Goal: Information Seeking & Learning: Learn about a topic

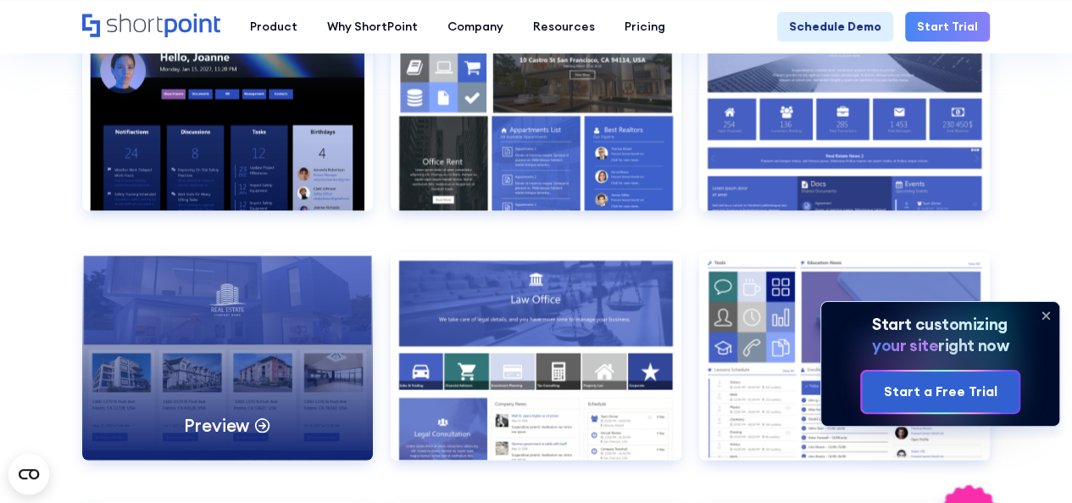
scroll to position [1419, 0]
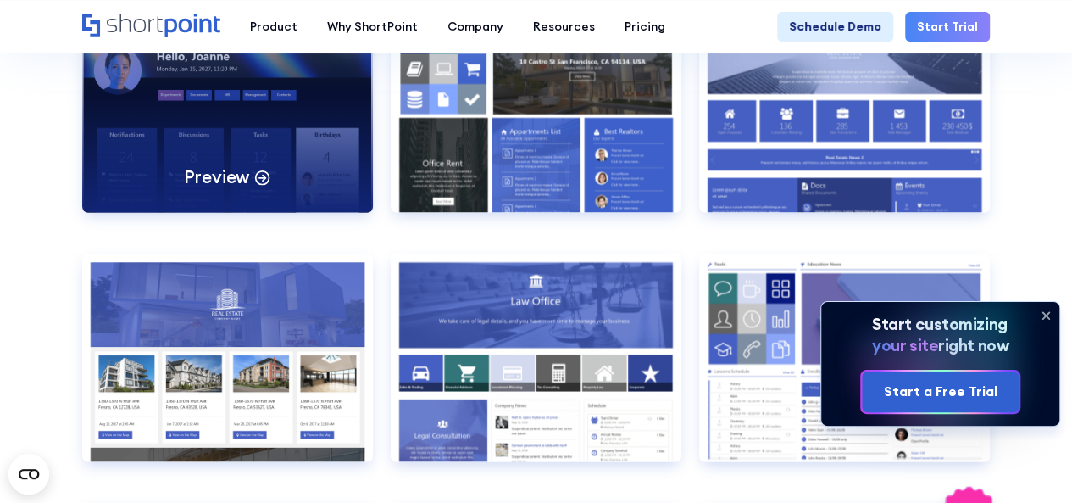
click at [282, 178] on div "Preview" at bounding box center [227, 108] width 291 height 208
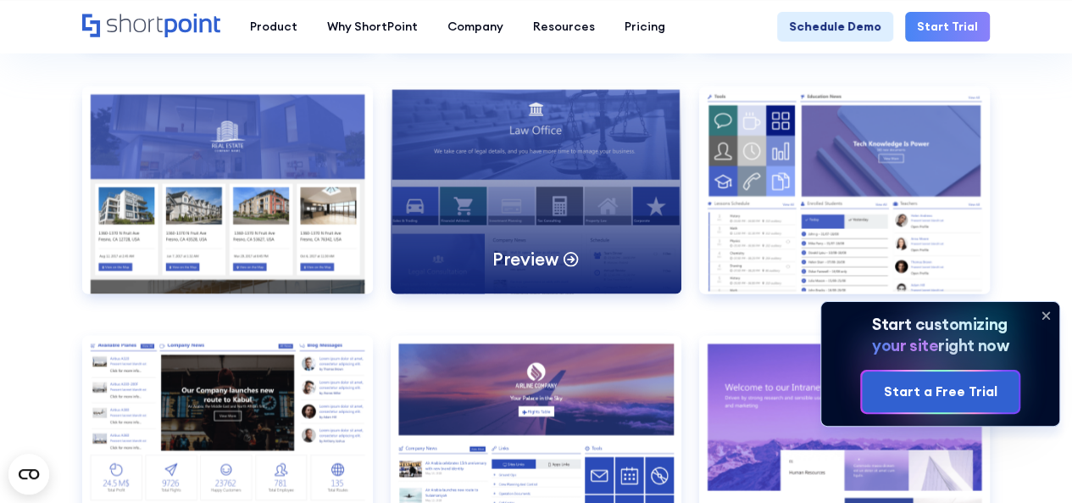
scroll to position [1680, 0]
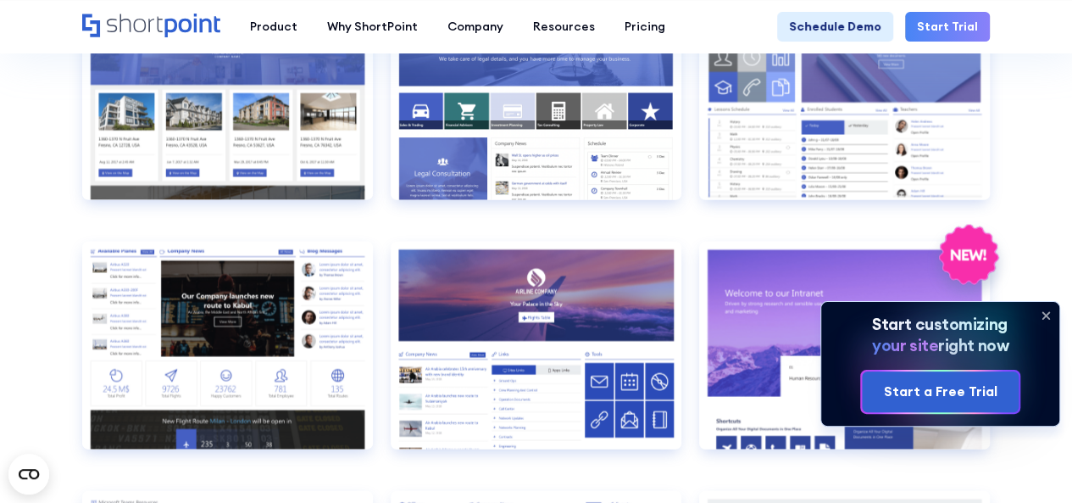
click at [1046, 314] on icon at bounding box center [1045, 315] width 27 height 27
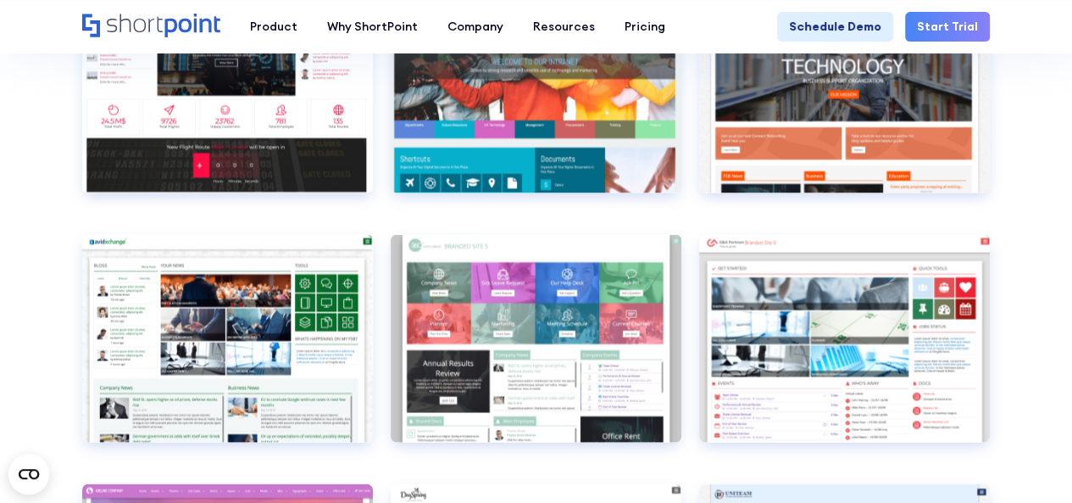
scroll to position [4786, 0]
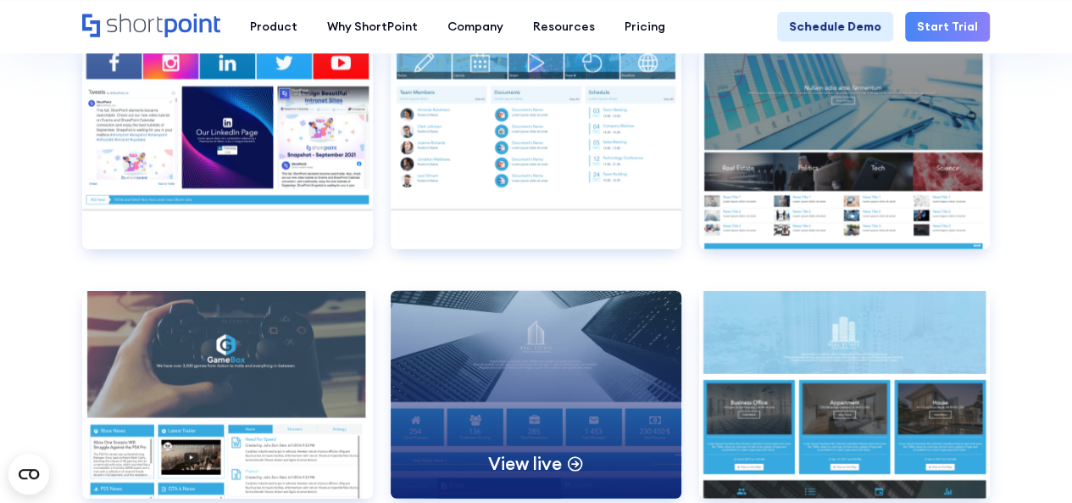
scroll to position [8464, 0]
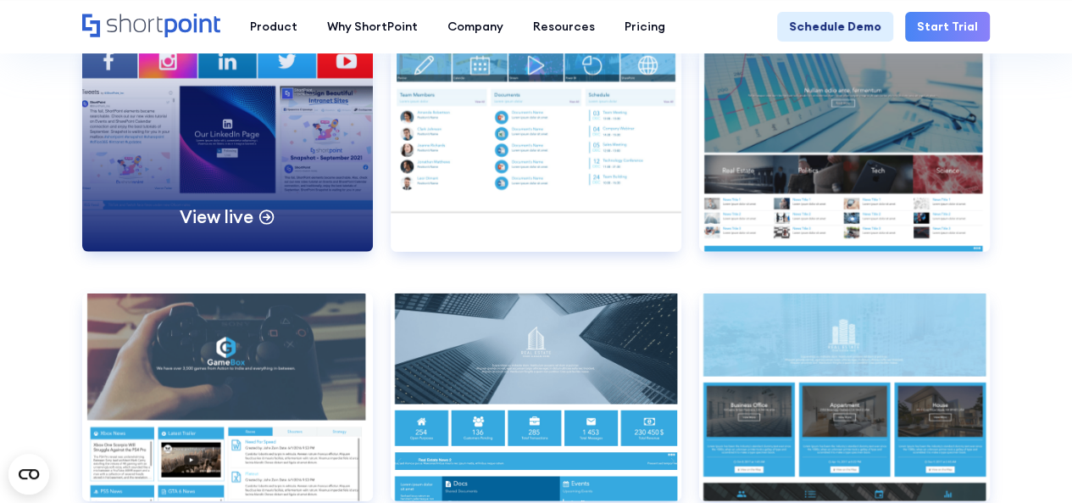
click at [181, 135] on div "View live" at bounding box center [227, 148] width 291 height 208
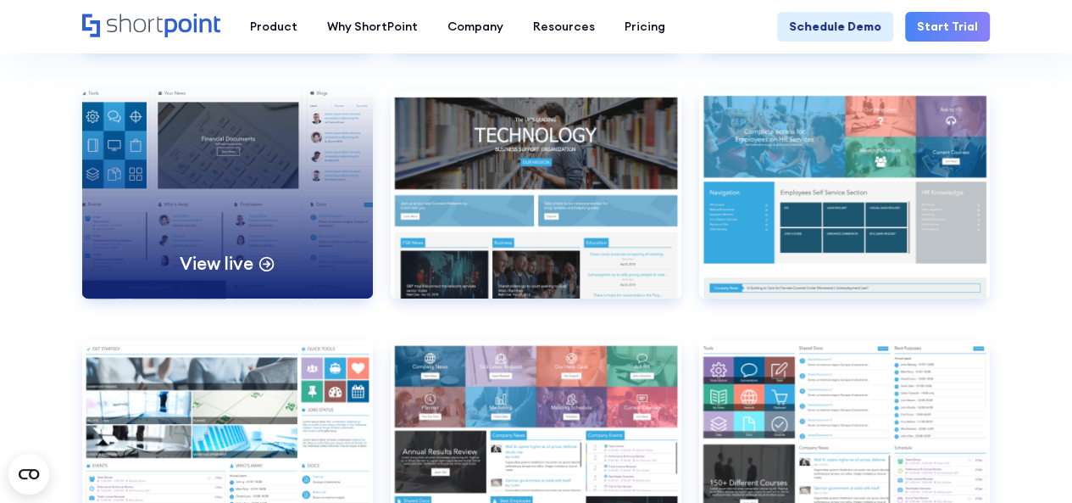
scroll to position [6675, 0]
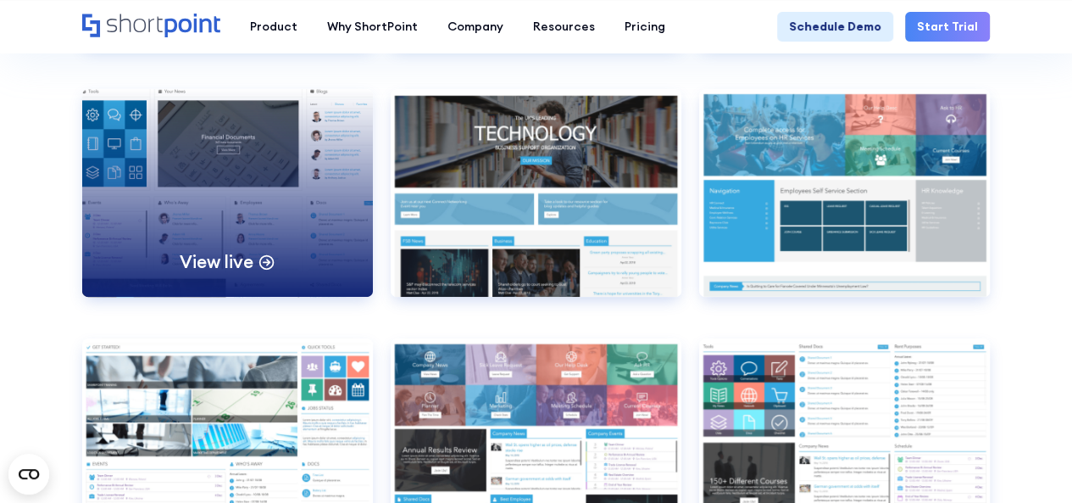
click at [203, 159] on div "View live" at bounding box center [227, 193] width 291 height 208
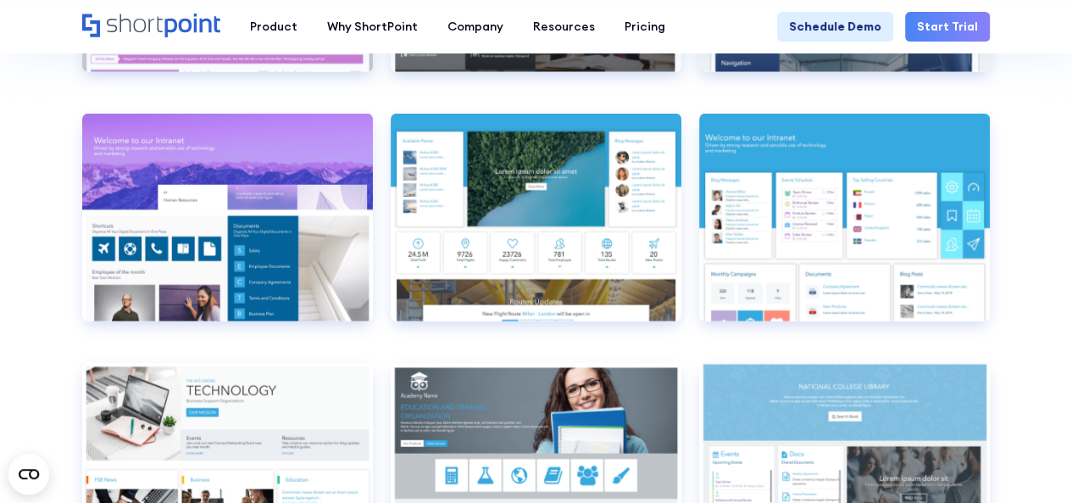
scroll to position [5402, 0]
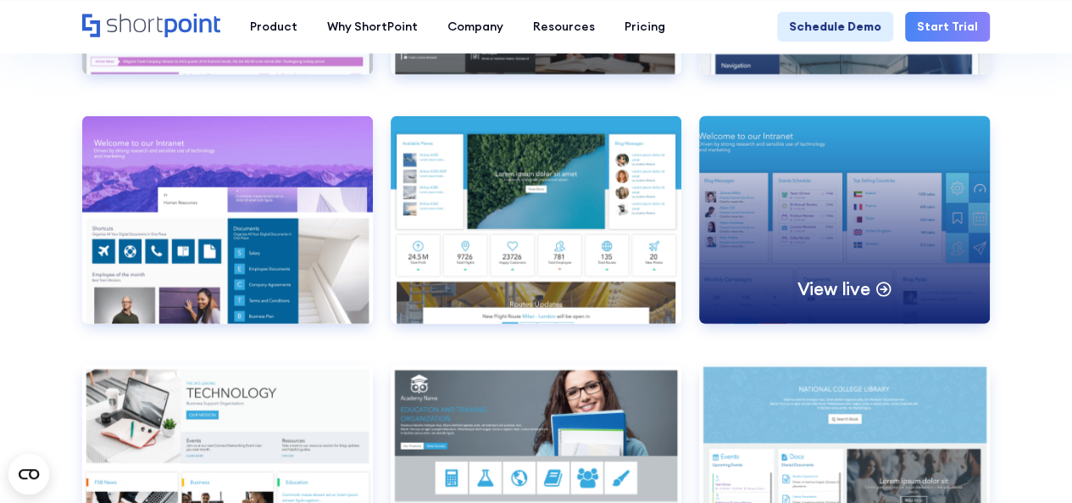
click at [804, 262] on div "View live" at bounding box center [844, 220] width 291 height 208
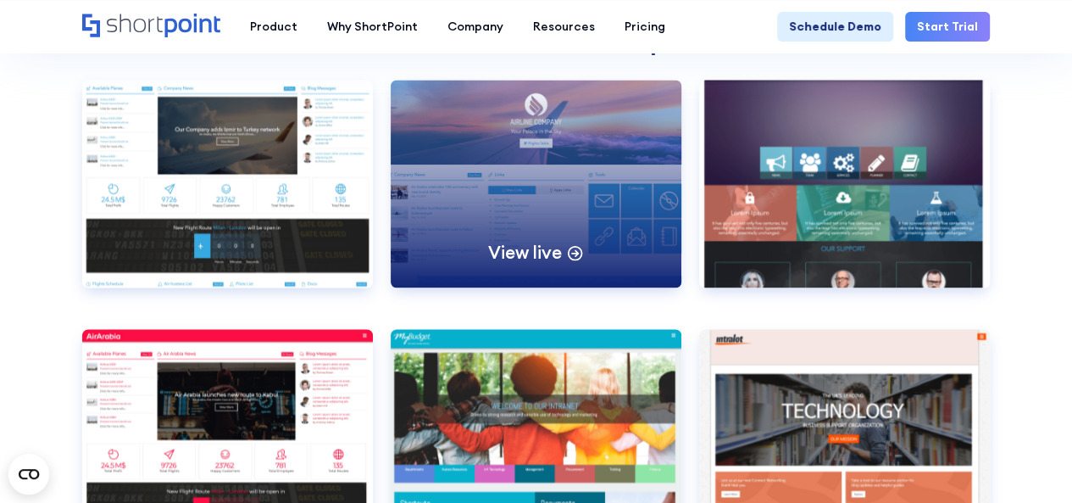
scroll to position [4440, 0]
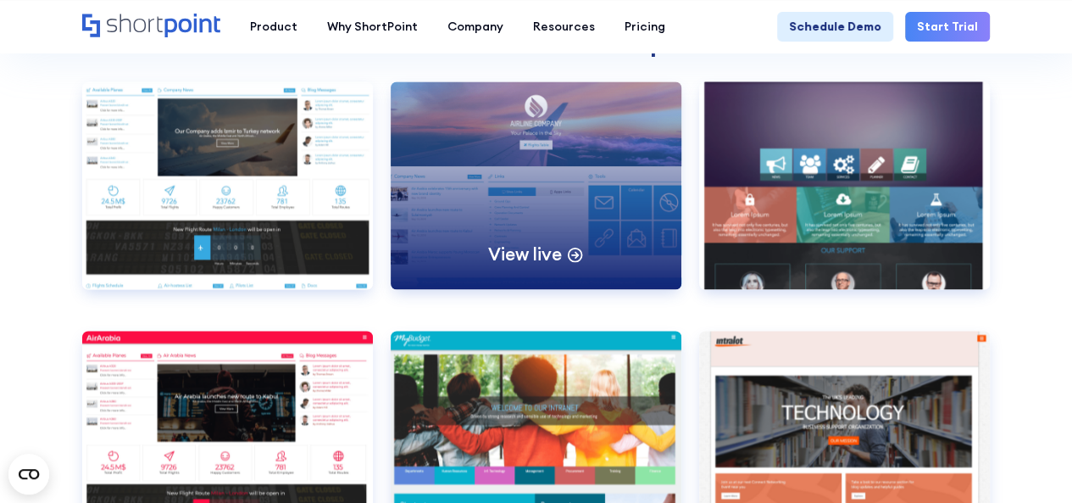
click at [511, 159] on div "View live" at bounding box center [536, 185] width 291 height 208
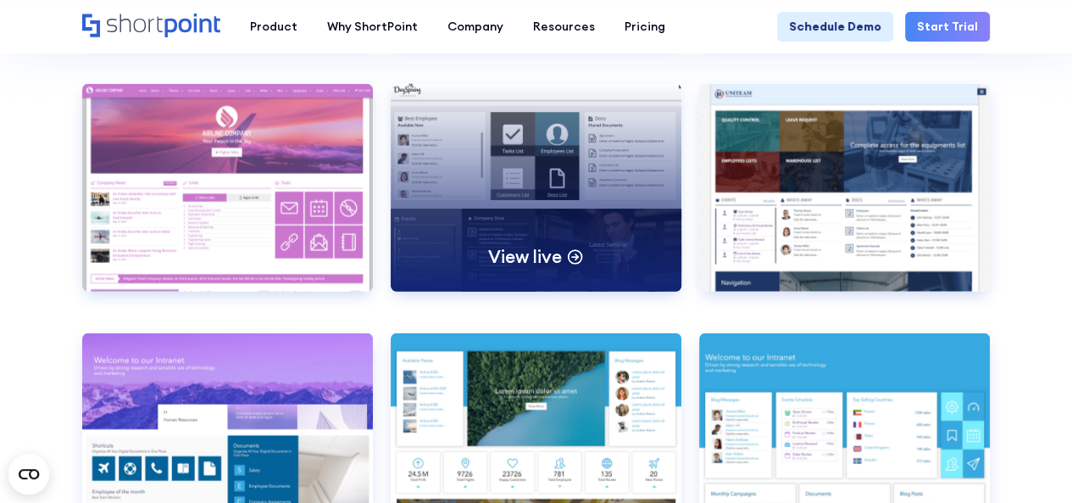
scroll to position [5187, 0]
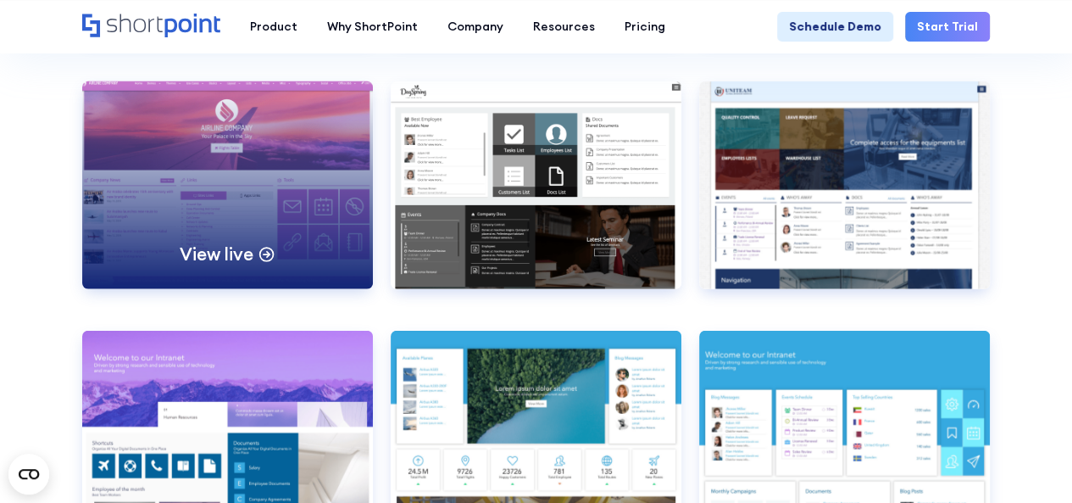
click at [266, 218] on div "View live" at bounding box center [227, 185] width 291 height 208
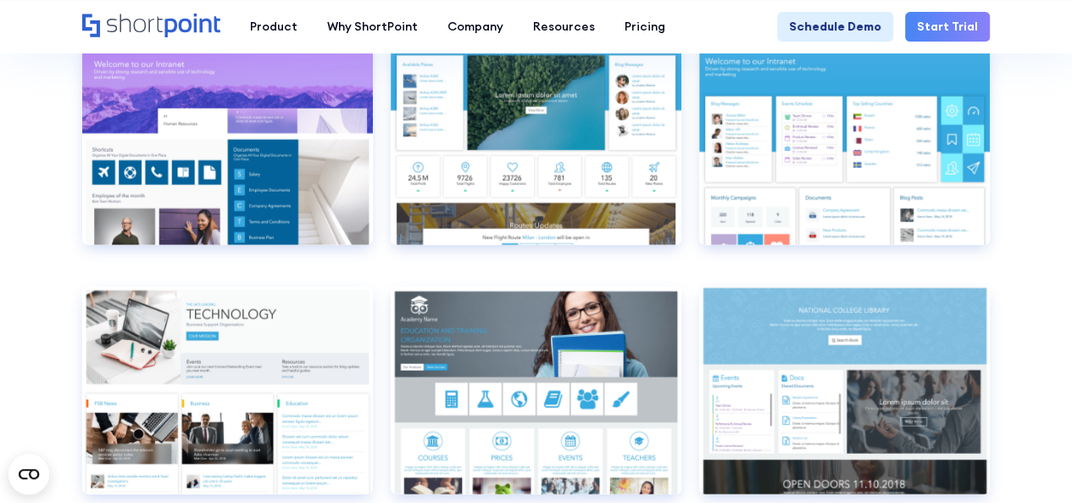
scroll to position [5482, 0]
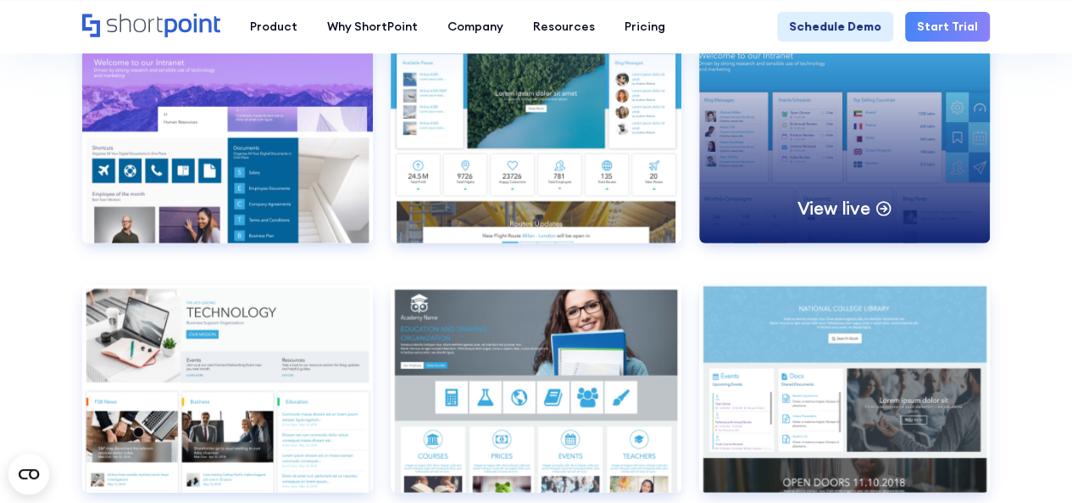
click at [804, 195] on div "View live" at bounding box center [844, 140] width 291 height 208
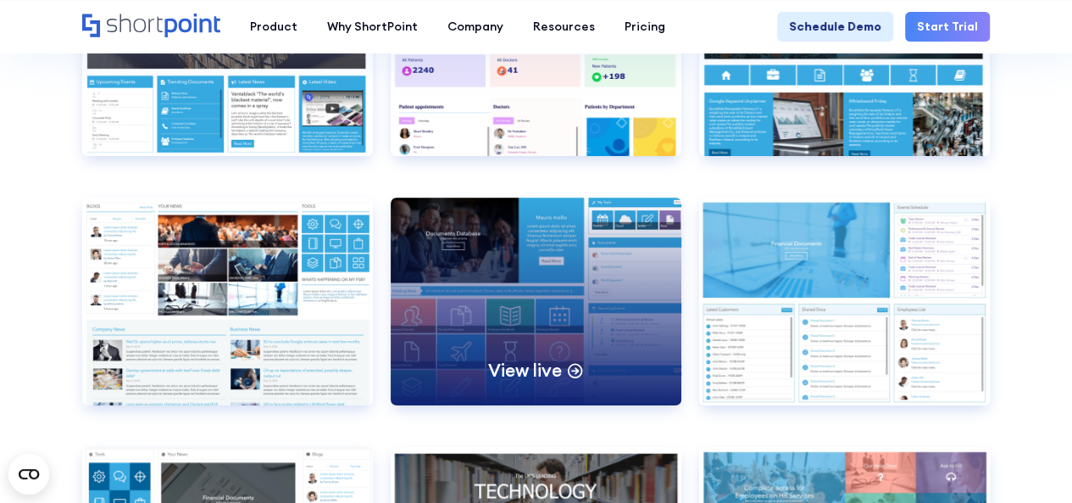
scroll to position [6325, 0]
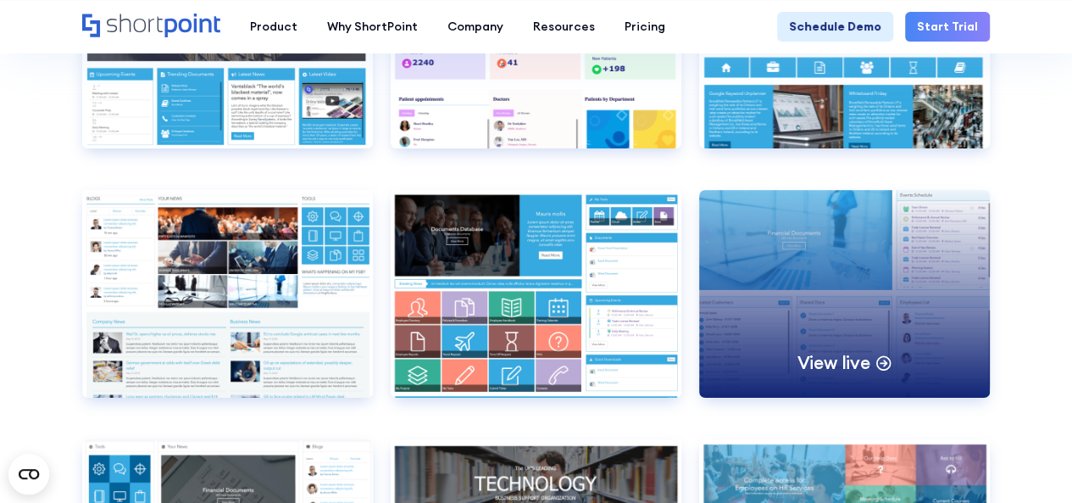
click at [770, 309] on div "View live" at bounding box center [844, 294] width 291 height 208
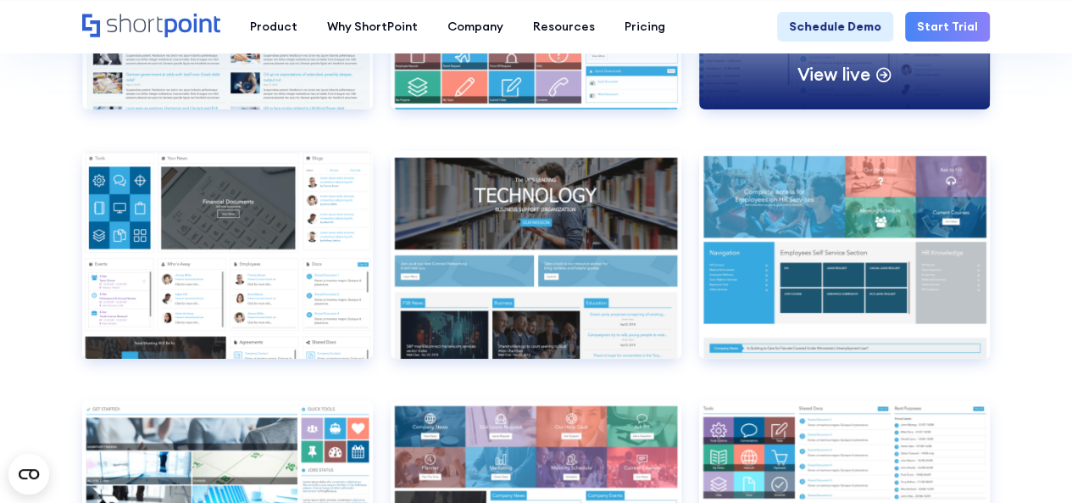
scroll to position [6616, 0]
